Goal: Check status: Check status

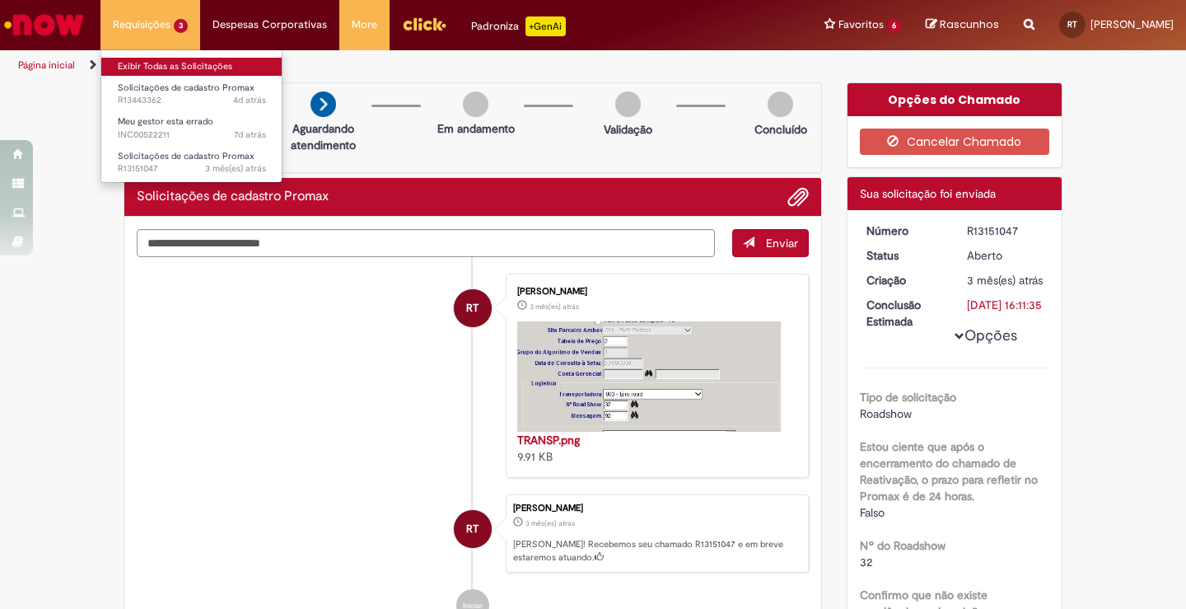
scroll to position [906, 0]
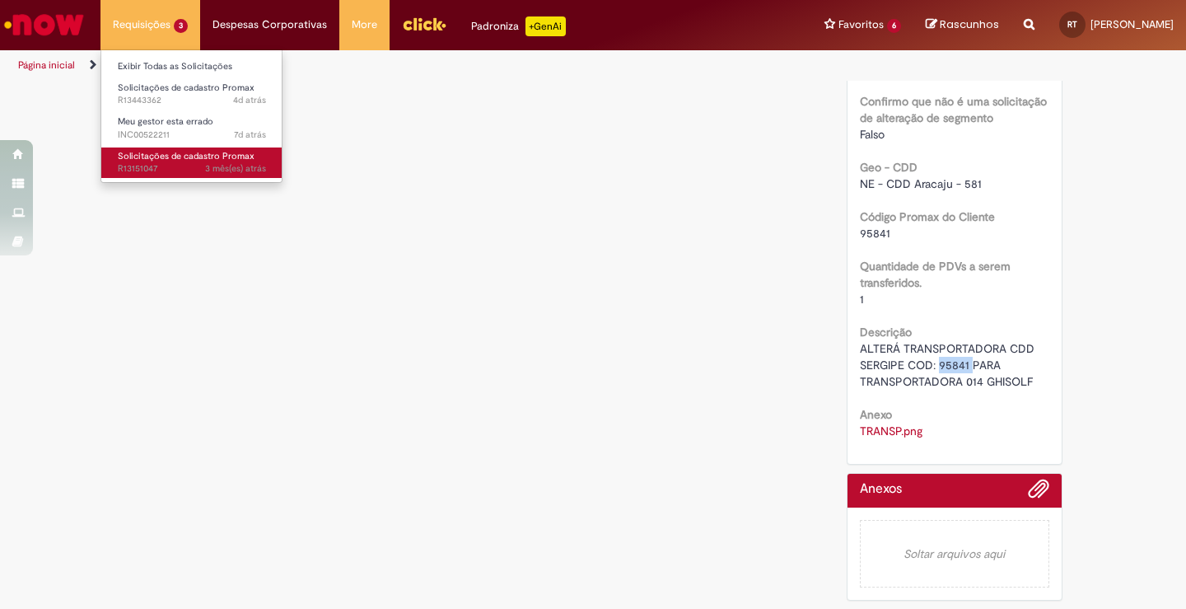
click at [167, 159] on span "Solicitações de cadastro Promax" at bounding box center [186, 156] width 137 height 12
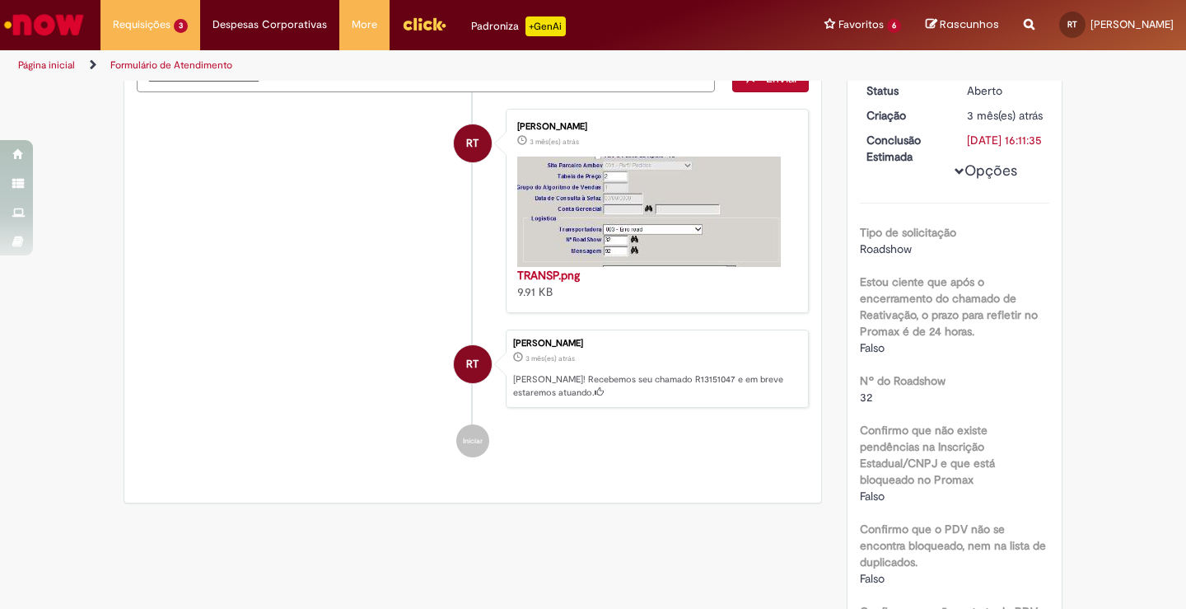
scroll to position [0, 0]
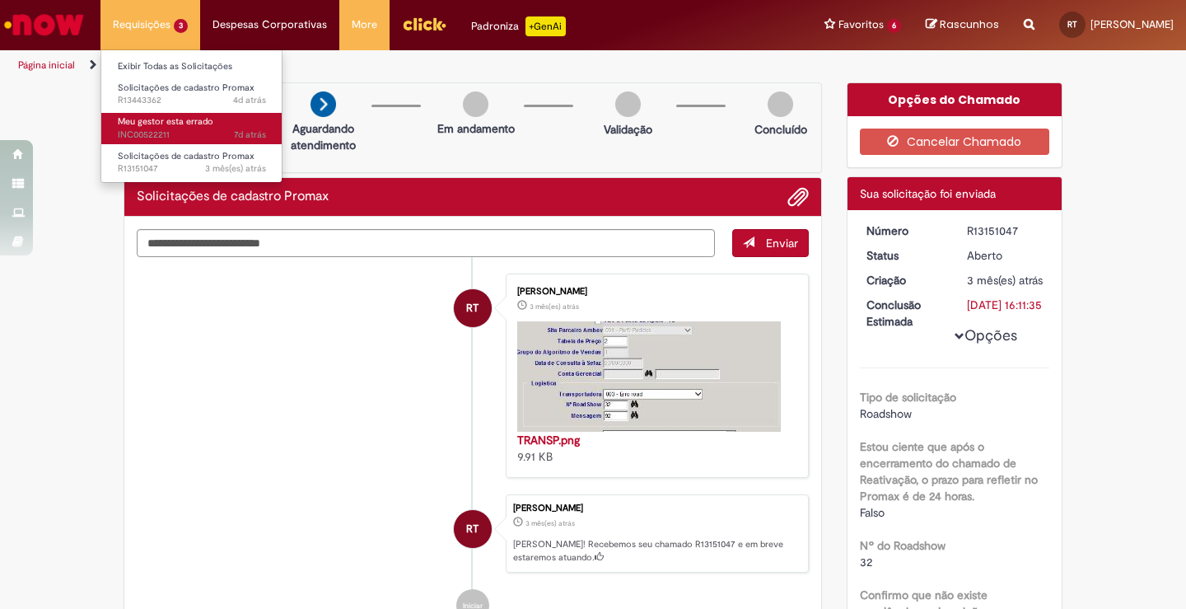
click at [168, 129] on span "7d atrás 7 dias atrás INC00522211" at bounding box center [192, 134] width 148 height 13
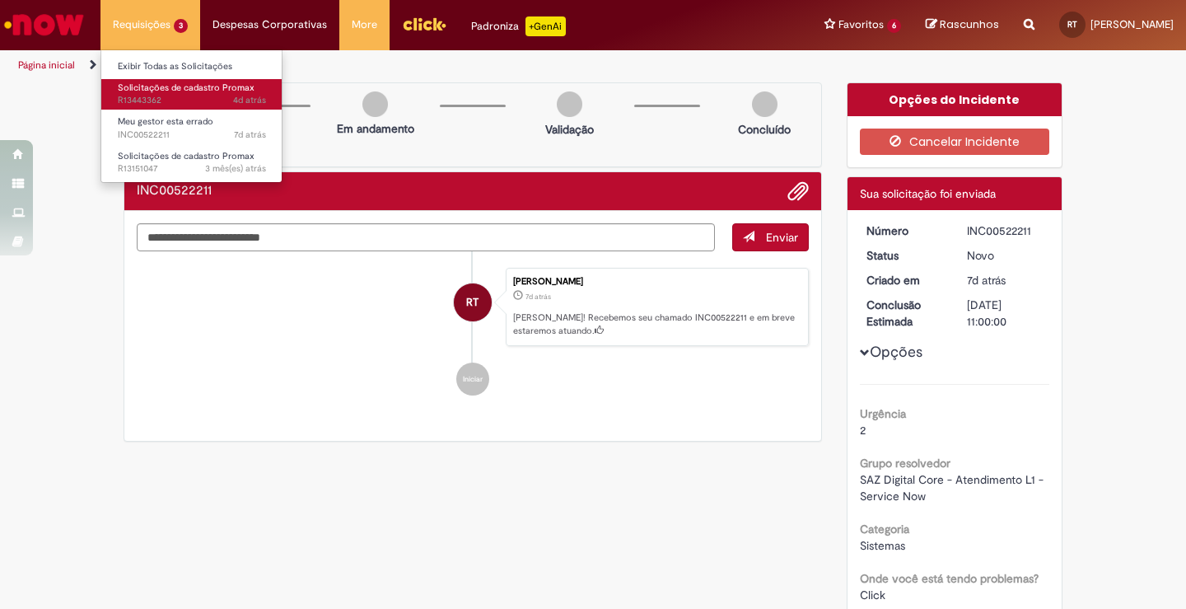
click at [153, 90] on span "Solicitações de cadastro Promax" at bounding box center [186, 88] width 137 height 12
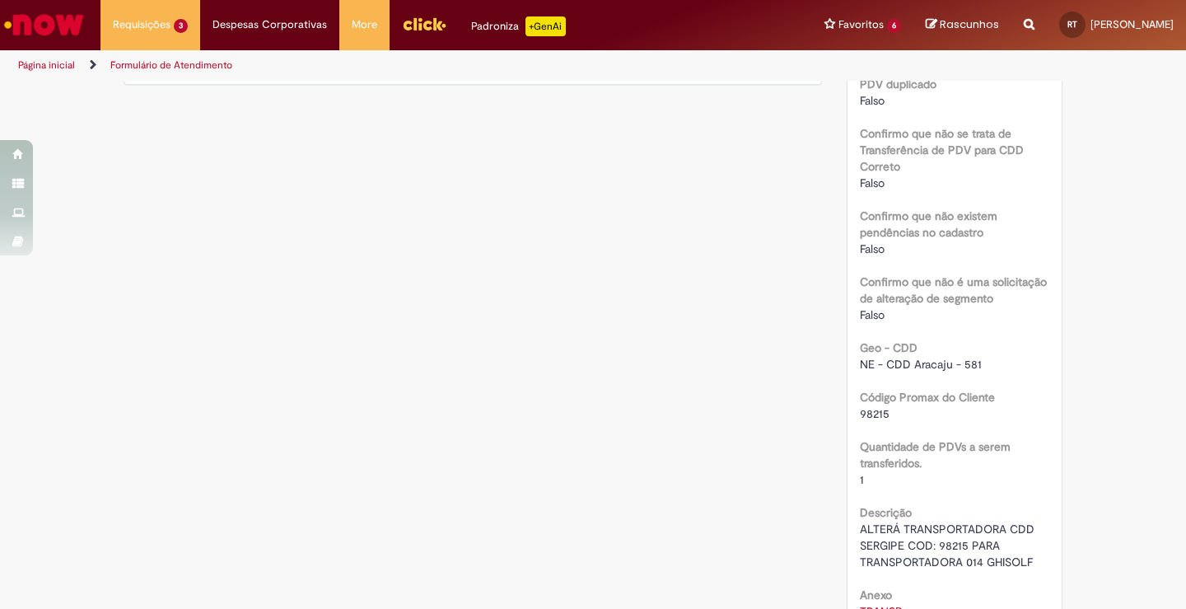
scroll to position [906, 0]
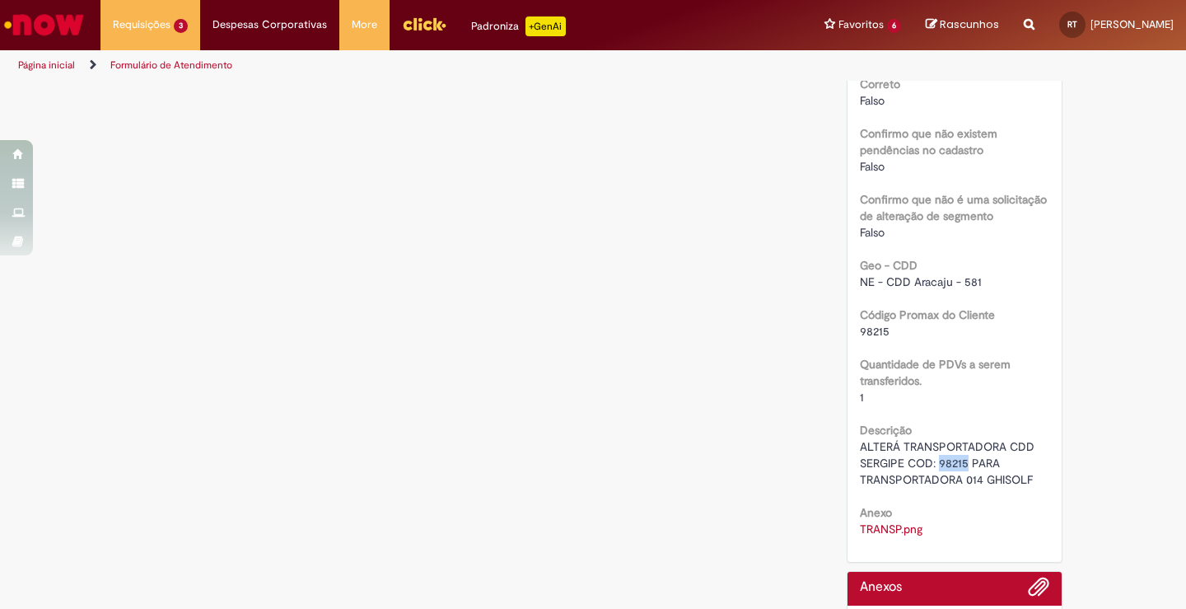
drag, startPoint x: 963, startPoint y: 465, endPoint x: 934, endPoint y: 464, distance: 28.9
click at [934, 464] on span "ALTERÁ TRANSPORTADORA CDD SERGIPE COD: 98215 PARA TRANSPORTADORA 014 GHISOLF" at bounding box center [949, 463] width 178 height 48
copy span "98215"
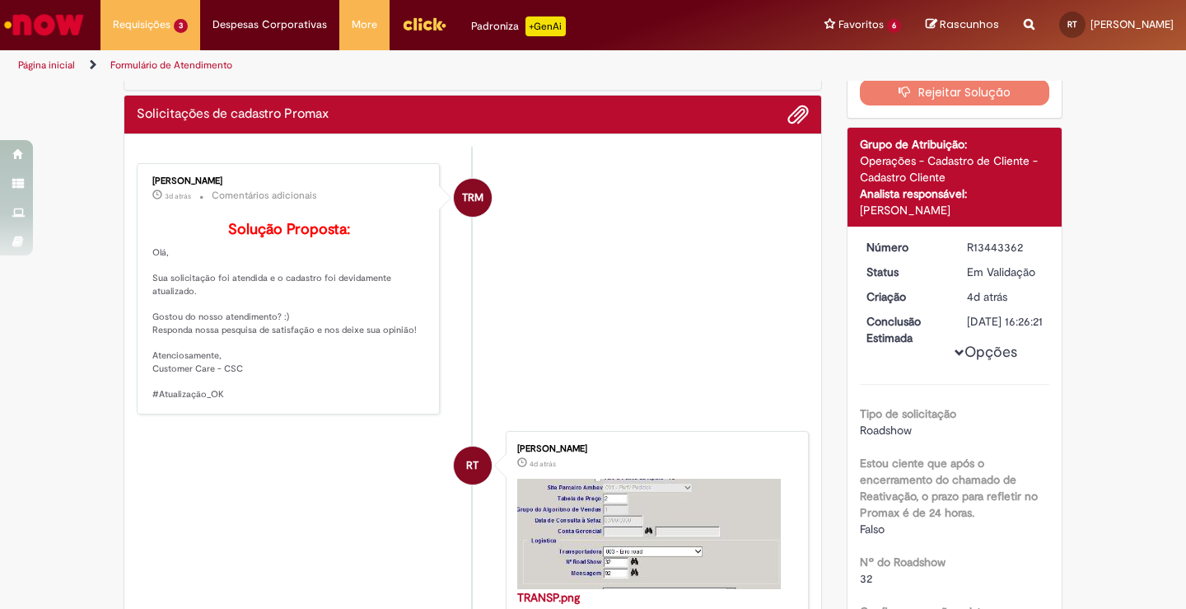
scroll to position [0, 0]
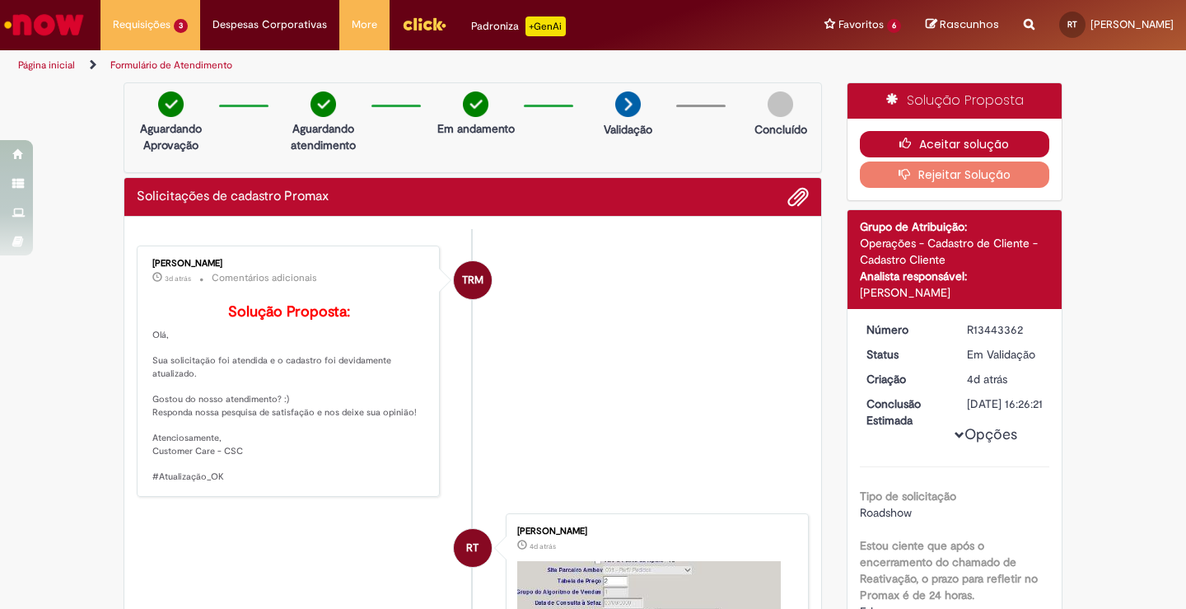
click at [936, 138] on button "Aceitar solução" at bounding box center [955, 144] width 190 height 26
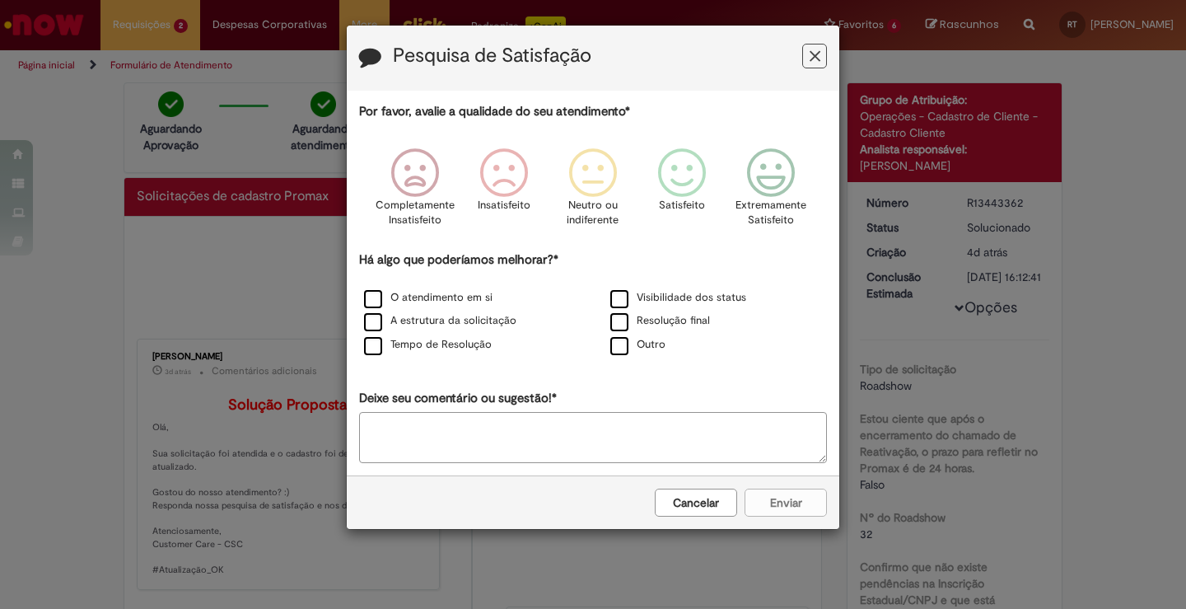
drag, startPoint x: 809, startPoint y: 58, endPoint x: 803, endPoint y: 65, distance: 9.4
click at [808, 57] on button "Feedback" at bounding box center [814, 56] width 25 height 25
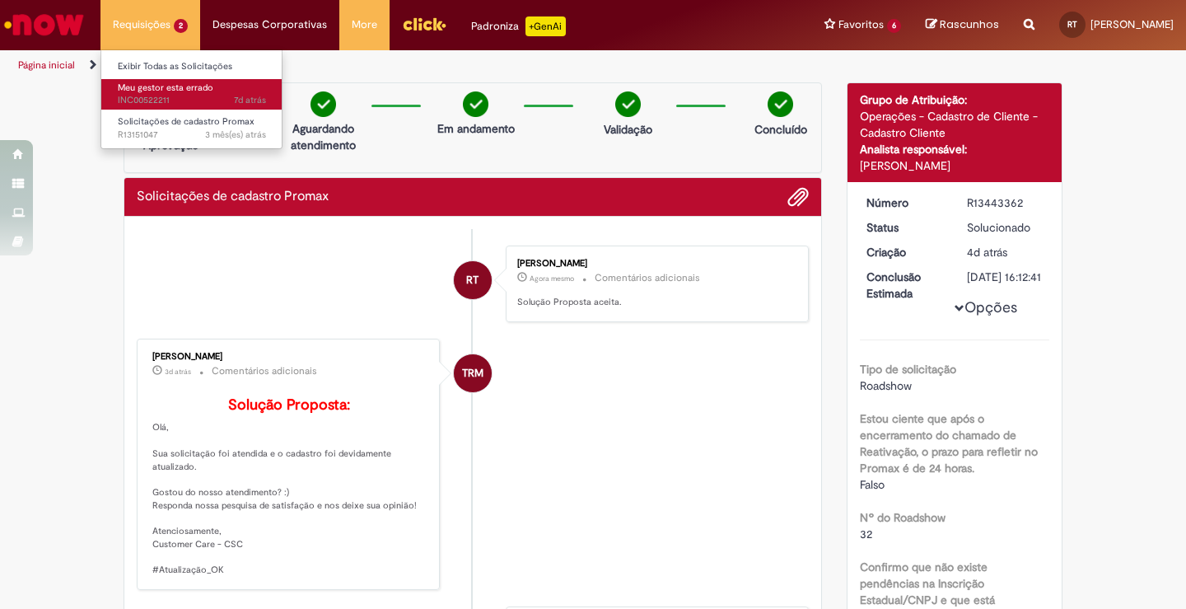
click at [161, 88] on span "Meu gestor esta errado" at bounding box center [166, 88] width 96 height 12
